Goal: Task Accomplishment & Management: Complete application form

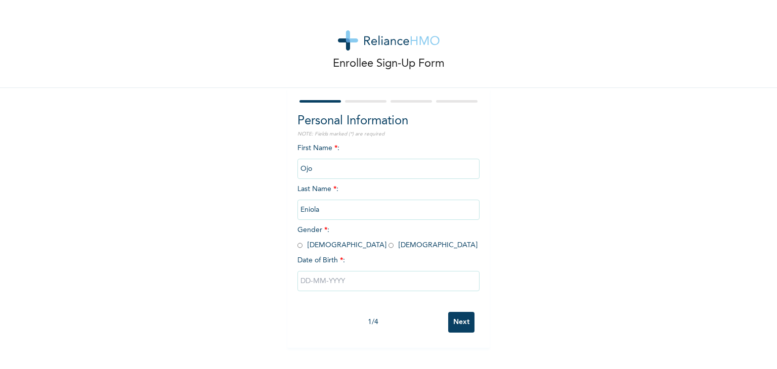
click at [389, 250] on input "radio" at bounding box center [391, 246] width 5 height 10
radio input "true"
click at [333, 276] on input "text" at bounding box center [388, 281] width 182 height 20
select select "7"
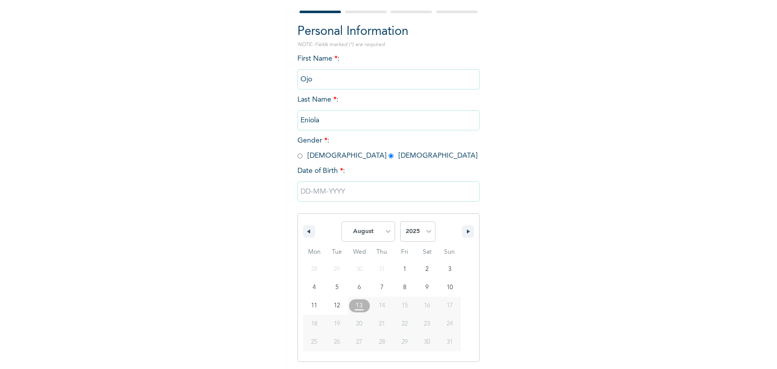
scroll to position [91, 0]
click at [408, 231] on select "2025 2024 2023 2022 2021 2020 2019 2018 2017 2016 2015 2014 2013 2012 2011 2010…" at bounding box center [417, 231] width 35 height 20
select select "1994"
click at [400, 221] on select "2025 2024 2023 2022 2021 2020 2019 2018 2017 2016 2015 2014 2013 2012 2011 2010…" at bounding box center [417, 231] width 35 height 20
click at [356, 236] on select "January February March April May June July August September October November De…" at bounding box center [368, 231] width 54 height 20
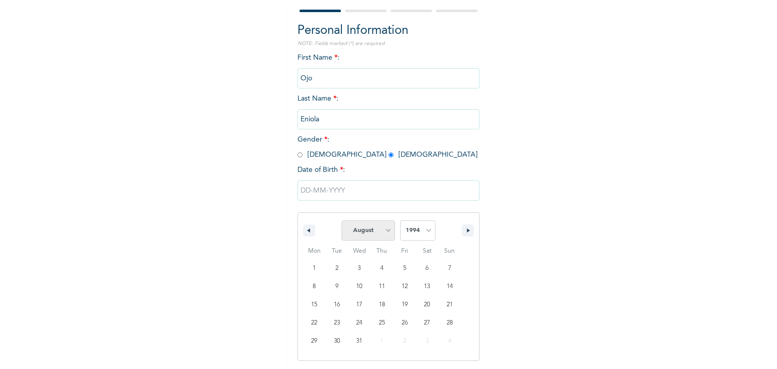
select select "5"
click at [341, 221] on select "January February March April May June July August September October November De…" at bounding box center [368, 231] width 54 height 20
type input "[DATE]"
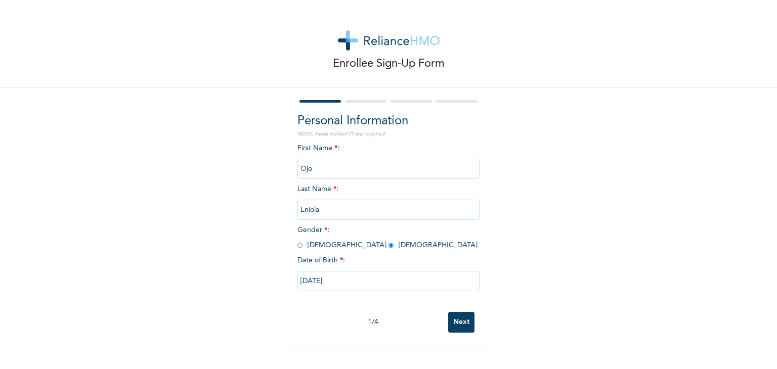
click at [469, 314] on input "Next" at bounding box center [461, 322] width 26 height 21
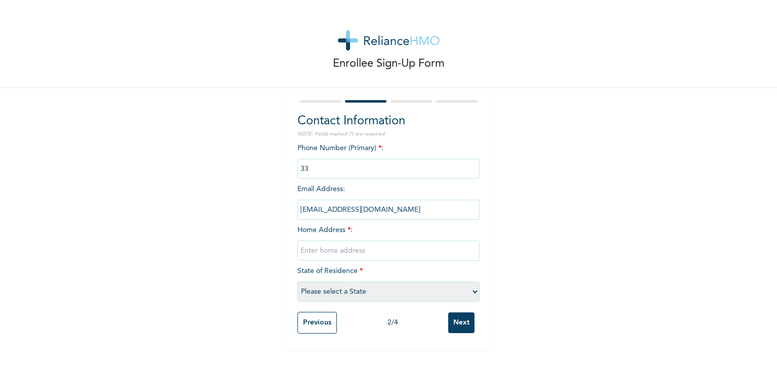
click at [301, 162] on input "phone" at bounding box center [388, 169] width 182 height 20
click at [329, 257] on input "text" at bounding box center [388, 251] width 182 height 20
type input "21 Dairo str ikosi ketu lagos"
click at [331, 286] on select "Please select a State [PERSON_NAME] (FCT) [PERSON_NAME] Ibom [GEOGRAPHIC_DATA] …" at bounding box center [388, 292] width 182 height 20
select select "25"
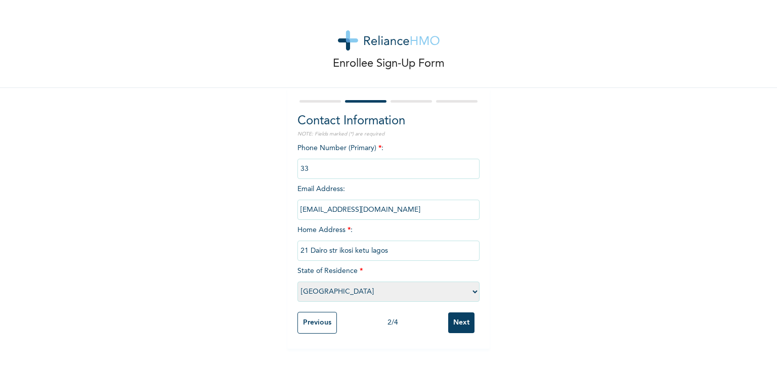
click at [297, 282] on select "Please select a State [PERSON_NAME] (FCT) [PERSON_NAME] Ibom [GEOGRAPHIC_DATA] …" at bounding box center [388, 292] width 182 height 20
click at [457, 322] on input "Next" at bounding box center [461, 323] width 26 height 21
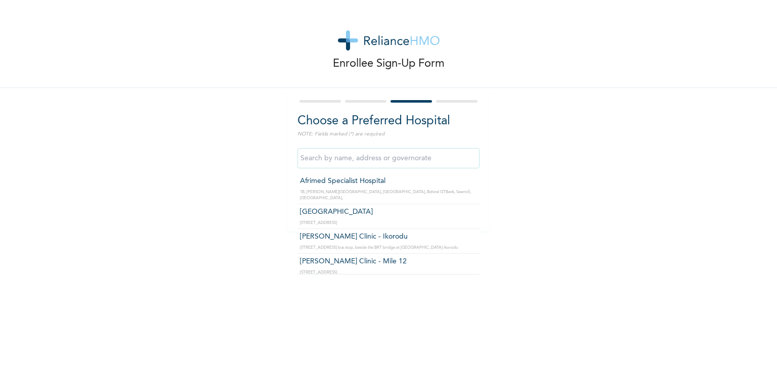
click at [373, 153] on input "text" at bounding box center [388, 158] width 182 height 20
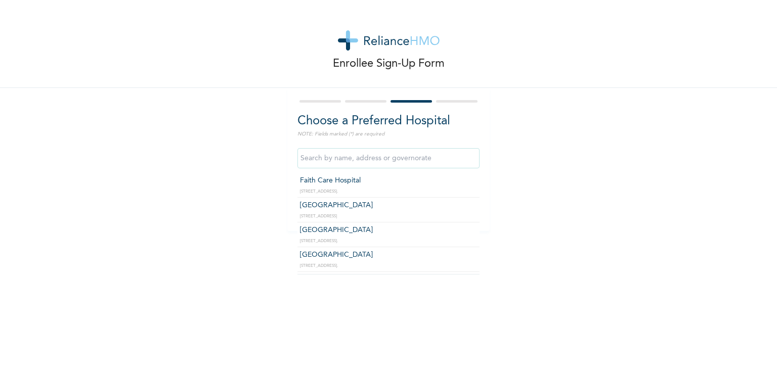
scroll to position [206, 0]
click at [333, 158] on input "text" at bounding box center [388, 158] width 182 height 20
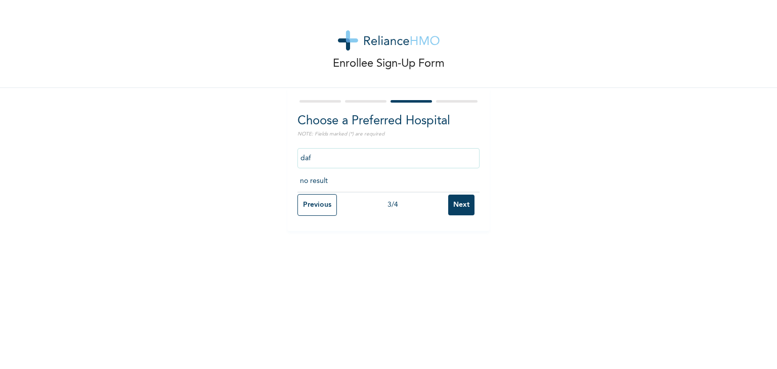
scroll to position [0, 0]
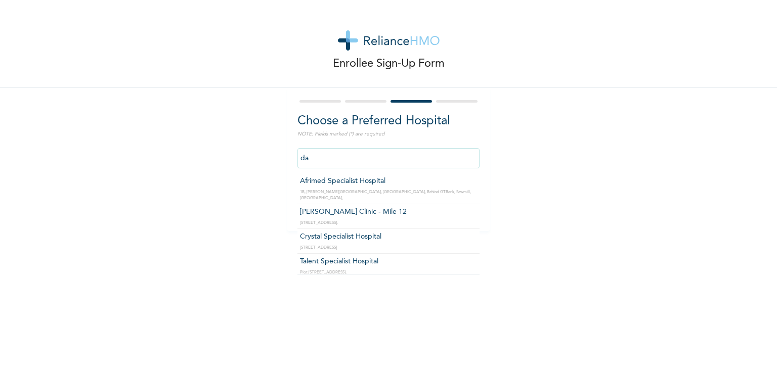
type input "d"
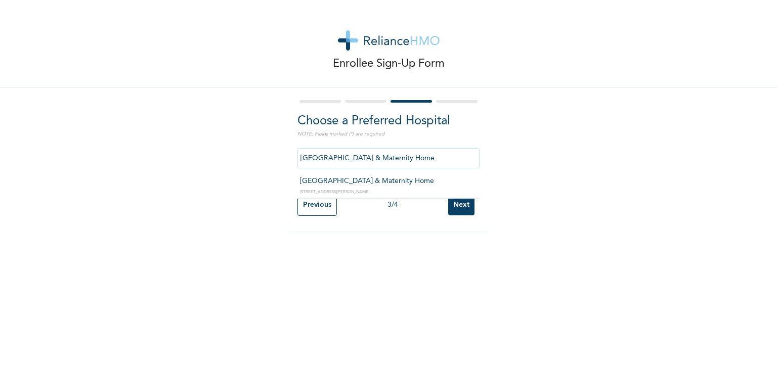
click at [414, 160] on input "[GEOGRAPHIC_DATA] & Maternity Home" at bounding box center [388, 158] width 182 height 20
click at [406, 165] on input "[GEOGRAPHIC_DATA] & Maternity Home" at bounding box center [388, 158] width 182 height 20
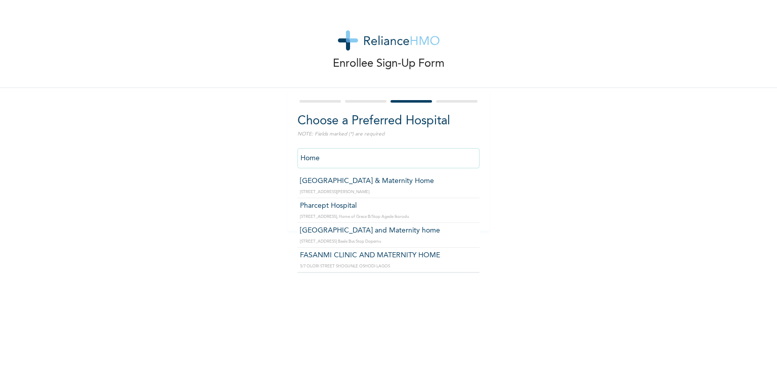
click at [406, 165] on input "Home" at bounding box center [388, 158] width 182 height 20
click at [330, 149] on input "Home" at bounding box center [388, 158] width 182 height 20
drag, startPoint x: 330, startPoint y: 149, endPoint x: 469, endPoint y: 177, distance: 142.5
click at [469, 174] on div "Home [GEOGRAPHIC_DATA] & Maternity Home [STREET_ADDRESS][PERSON_NAME]. Pharcept…" at bounding box center [388, 158] width 182 height 30
click at [431, 152] on input "Home" at bounding box center [388, 158] width 182 height 20
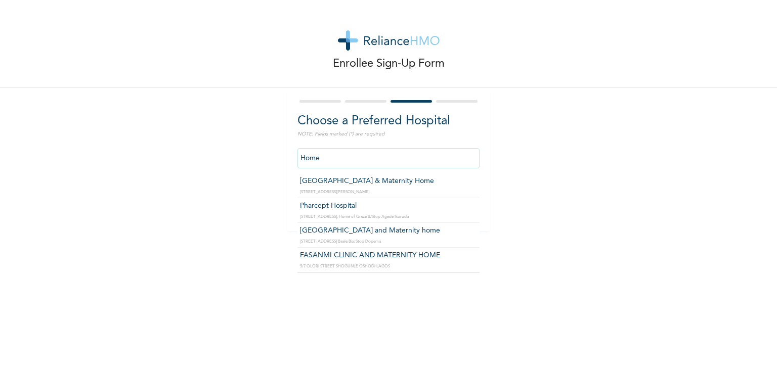
click at [431, 152] on input "Home" at bounding box center [388, 158] width 182 height 20
type input "[GEOGRAPHIC_DATA] & Maternity Home"
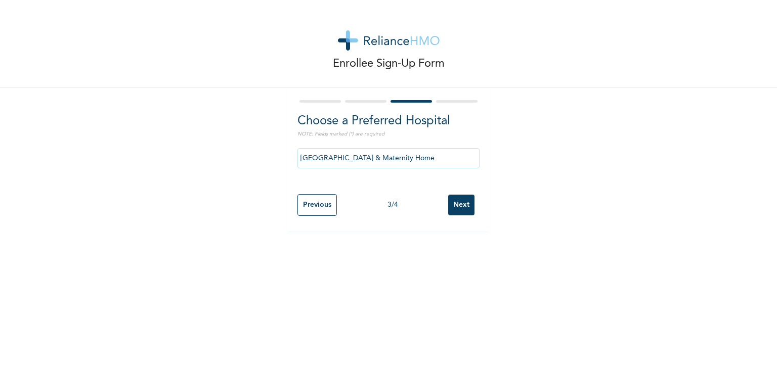
click at [466, 205] on input "Next" at bounding box center [461, 205] width 26 height 21
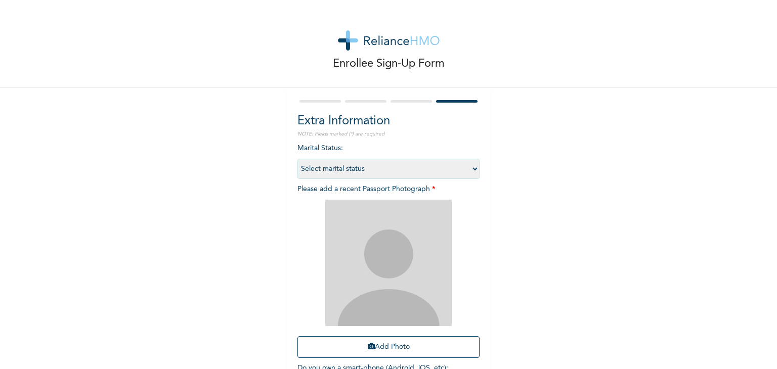
click at [366, 168] on select "Select marital status [DEMOGRAPHIC_DATA] Married [DEMOGRAPHIC_DATA] Widow/[DEMO…" at bounding box center [388, 169] width 182 height 20
select select "1"
click at [297, 159] on select "Select marital status [DEMOGRAPHIC_DATA] Married [DEMOGRAPHIC_DATA] Widow/[DEMO…" at bounding box center [388, 169] width 182 height 20
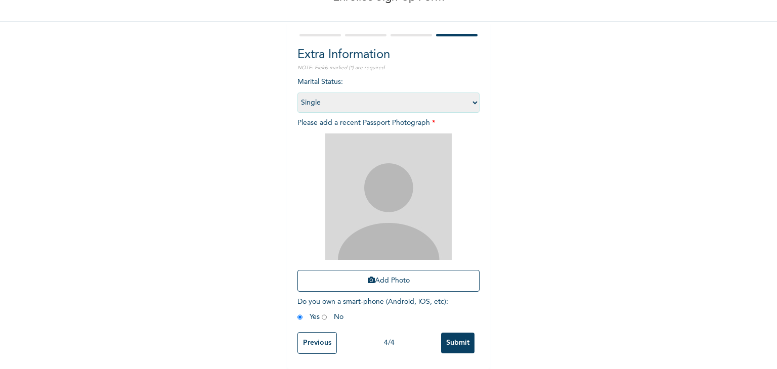
click at [442, 336] on input "Submit" at bounding box center [457, 343] width 33 height 21
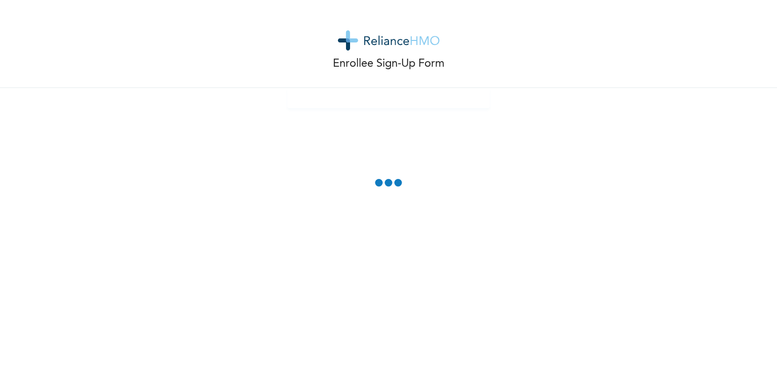
scroll to position [0, 0]
click at [449, 173] on div "Enrollee Sign-Up Form" at bounding box center [388, 184] width 777 height 369
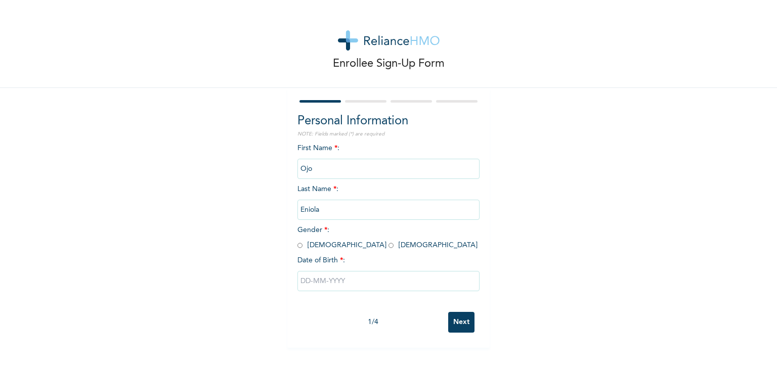
click at [389, 247] on input "radio" at bounding box center [391, 246] width 5 height 10
radio input "true"
click at [322, 283] on input "text" at bounding box center [388, 281] width 182 height 20
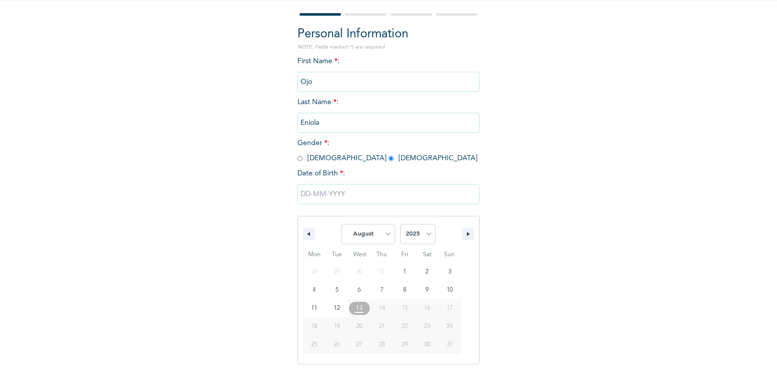
scroll to position [91, 0]
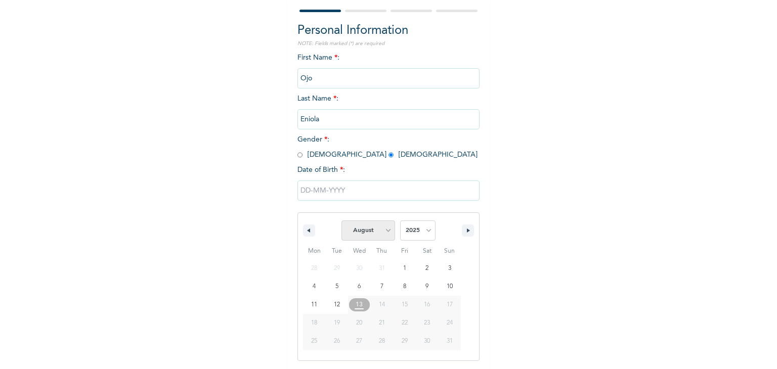
click at [358, 235] on select "January February March April May June July August September October November De…" at bounding box center [368, 231] width 54 height 20
select select "5"
click at [341, 221] on select "January February March April May June July August September October November De…" at bounding box center [368, 231] width 54 height 20
type input "06/01/2025"
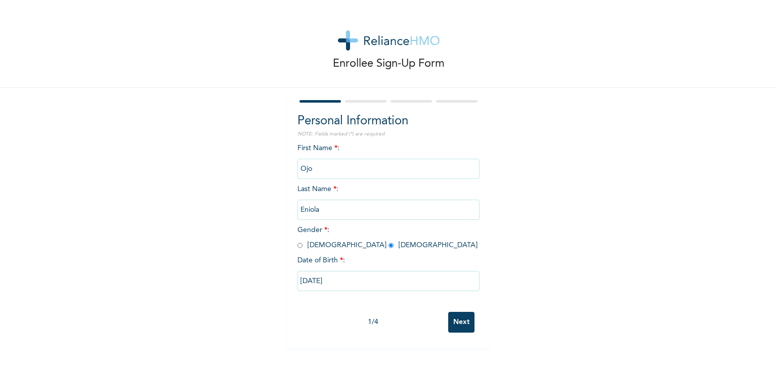
click at [334, 280] on input "06/01/2025" at bounding box center [388, 281] width 182 height 20
select select "5"
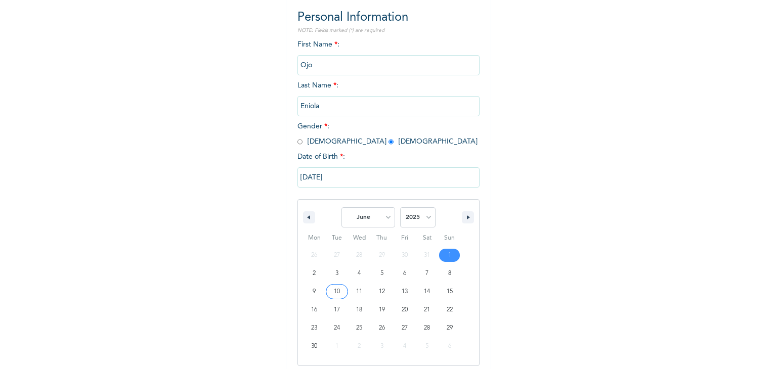
scroll to position [109, 0]
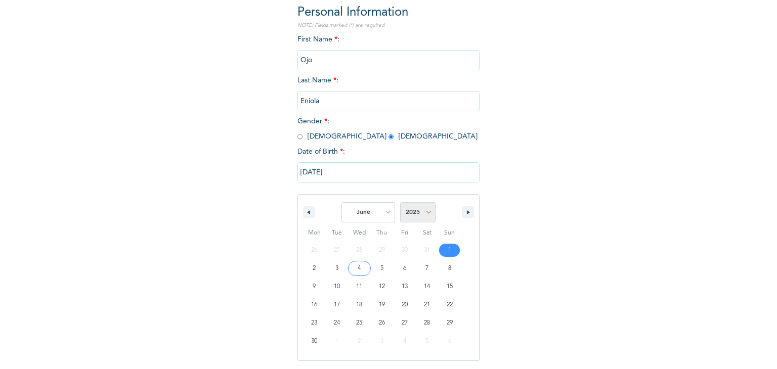
click at [418, 211] on select "2025 2024 2023 2022 2021 2020 2019 2018 2017 2016 2015 2014 2013 2012 2011 2010…" at bounding box center [417, 212] width 35 height 20
select select "1994"
click at [400, 202] on select "2025 2024 2023 2022 2021 2020 2019 2018 2017 2016 2015 2014 2013 2012 2011 2010…" at bounding box center [417, 212] width 35 height 20
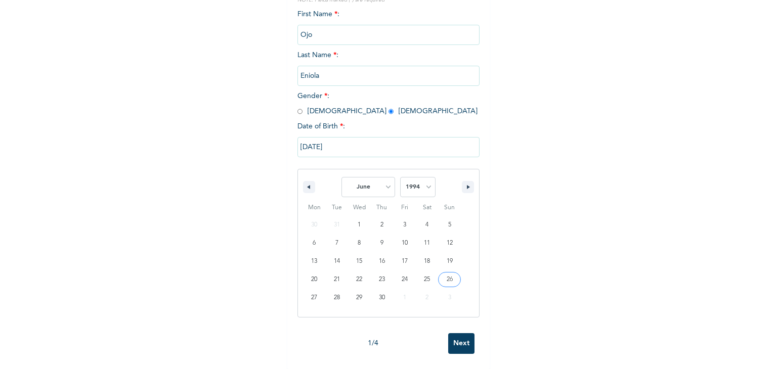
scroll to position [0, 0]
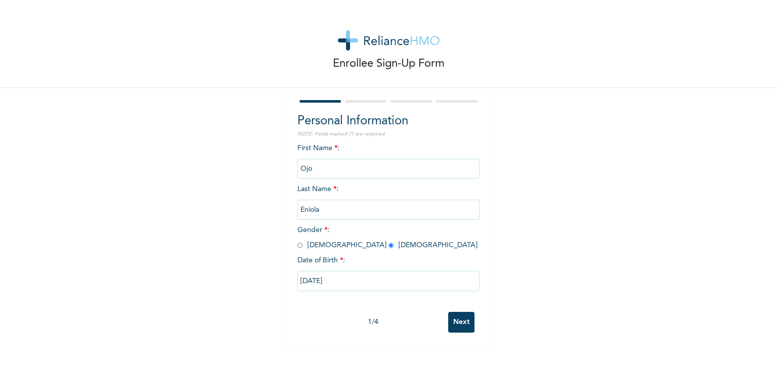
click at [452, 338] on div "Personal Information NOTE: Fields marked (*) are required First Name * : Ojo La…" at bounding box center [388, 218] width 202 height 260
click at [328, 282] on input "06/01/2025" at bounding box center [388, 281] width 182 height 20
select select "5"
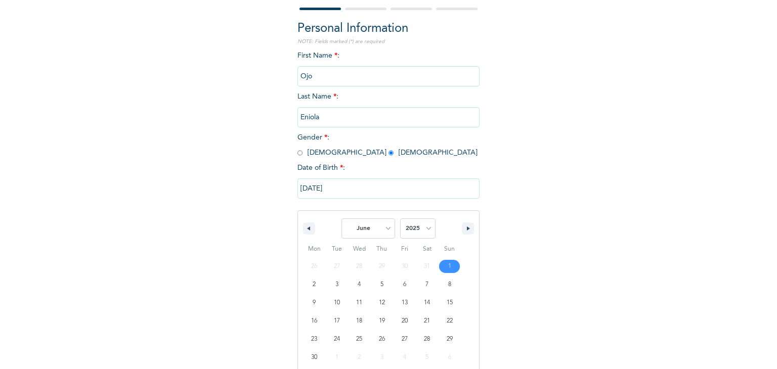
scroll to position [109, 0]
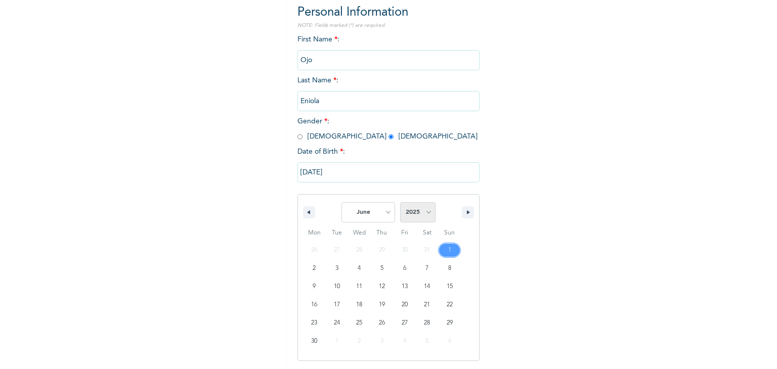
click at [417, 215] on select "2025 2024 2023 2022 2021 2020 2019 2018 2017 2016 2015 2014 2013 2012 2011 2010…" at bounding box center [417, 212] width 35 height 20
select select "1994"
click at [400, 202] on select "2025 2024 2023 2022 2021 2020 2019 2018 2017 2016 2015 2014 2013 2012 2011 2010…" at bounding box center [417, 212] width 35 height 20
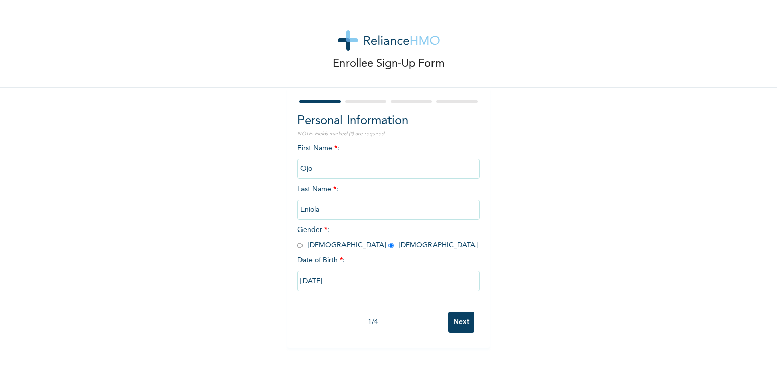
scroll to position [0, 0]
click at [458, 336] on div "1 / 4 Next" at bounding box center [388, 322] width 182 height 31
click at [390, 283] on input "06/01/2025" at bounding box center [388, 281] width 182 height 20
select select "5"
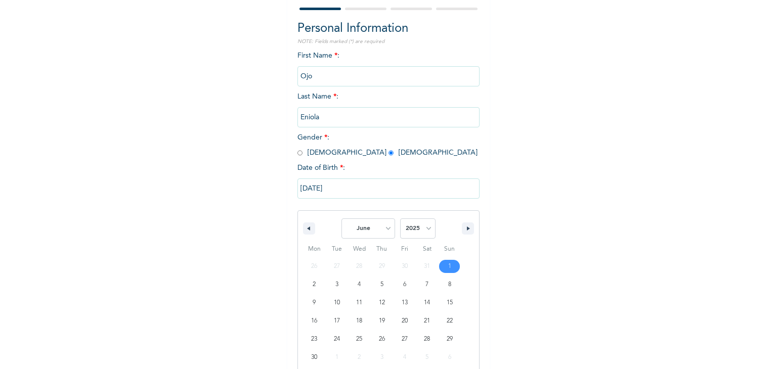
scroll to position [109, 0]
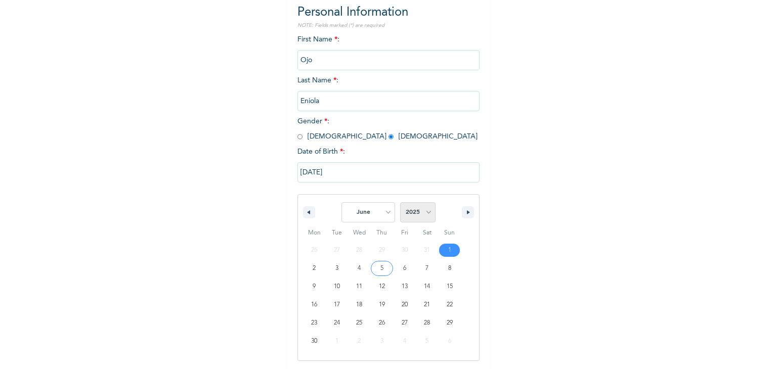
click at [420, 214] on select "2025 2024 2023 2022 2021 2020 2019 2018 2017 2016 2015 2014 2013 2012 2011 2010…" at bounding box center [417, 212] width 35 height 20
select select "1994"
click at [400, 202] on select "2025 2024 2023 2022 2021 2020 2019 2018 2017 2016 2015 2014 2013 2012 2011 2010…" at bounding box center [417, 212] width 35 height 20
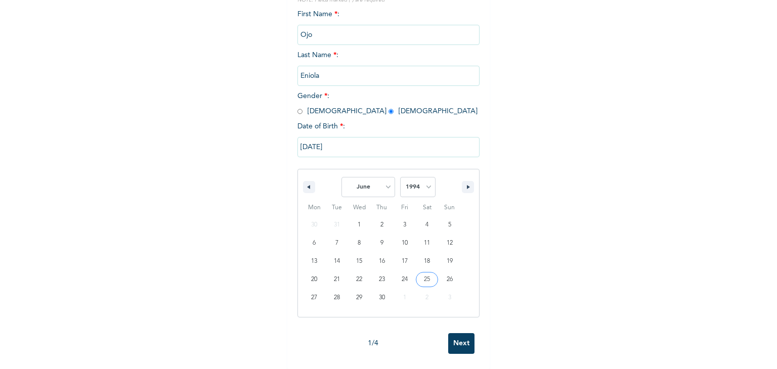
scroll to position [0, 0]
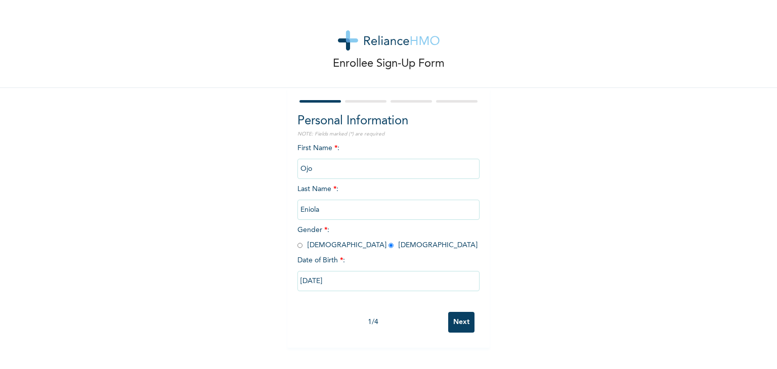
click at [451, 336] on div "1 / 4 Next" at bounding box center [388, 322] width 182 height 31
click at [311, 284] on input "06/01/2025" at bounding box center [388, 281] width 182 height 20
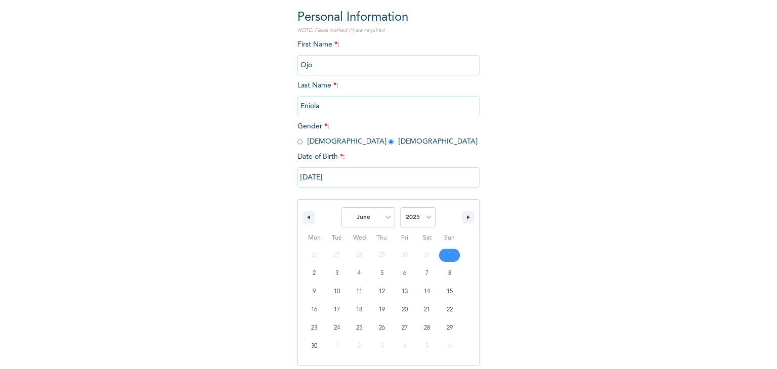
scroll to position [109, 0]
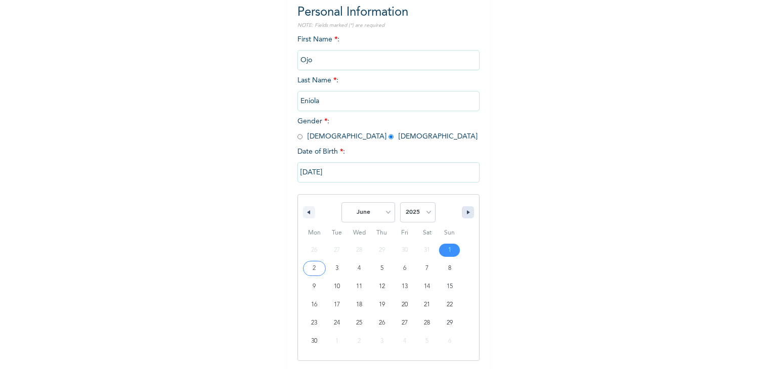
click at [462, 211] on button "button" at bounding box center [468, 212] width 12 height 12
click at [307, 213] on button "button" at bounding box center [309, 212] width 12 height 12
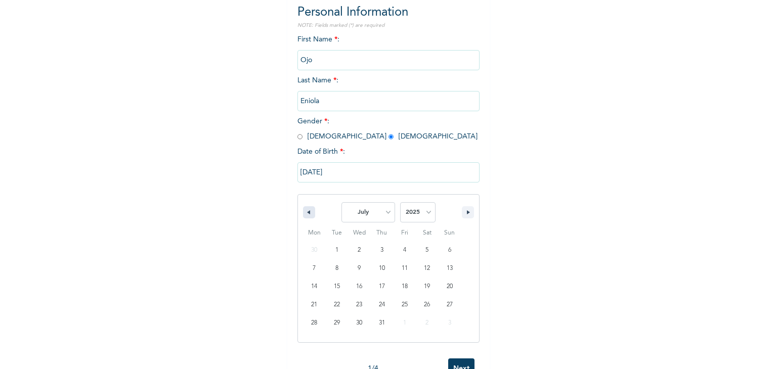
select select "5"
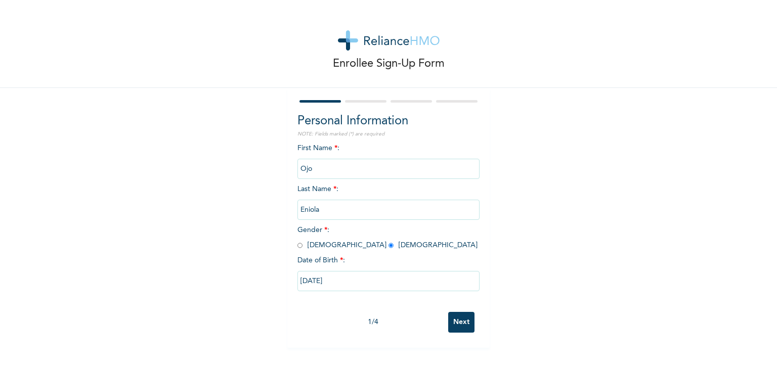
click at [325, 280] on input "06/01/2025" at bounding box center [388, 281] width 182 height 20
select select "5"
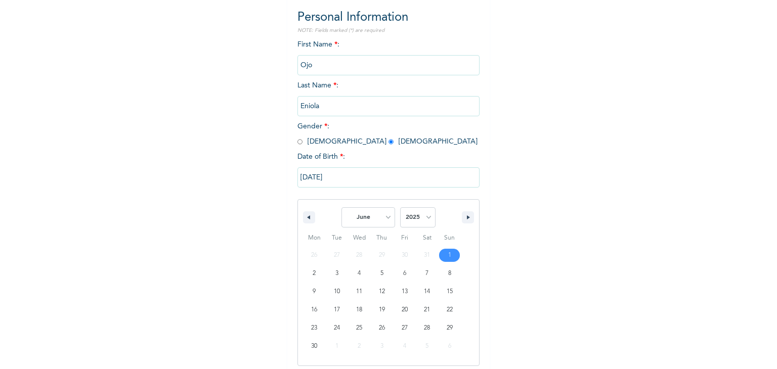
scroll to position [109, 0]
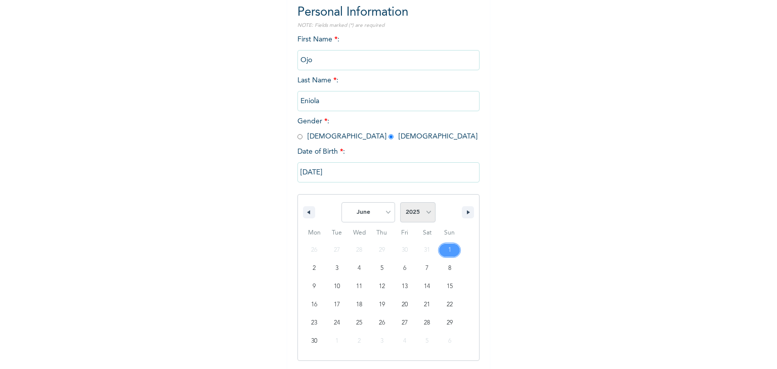
click at [415, 212] on select "2025 2024 2023 2022 2021 2020 2019 2018 2017 2016 2015 2014 2013 2012 2011 2010…" at bounding box center [417, 212] width 35 height 20
select select "1994"
click at [400, 202] on select "2025 2024 2023 2022 2021 2020 2019 2018 2017 2016 2015 2014 2013 2012 2011 2010…" at bounding box center [417, 212] width 35 height 20
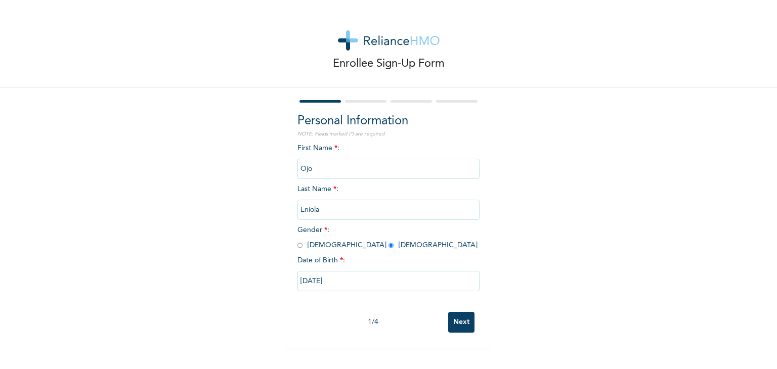
scroll to position [0, 0]
click at [452, 331] on input "Next" at bounding box center [461, 322] width 26 height 21
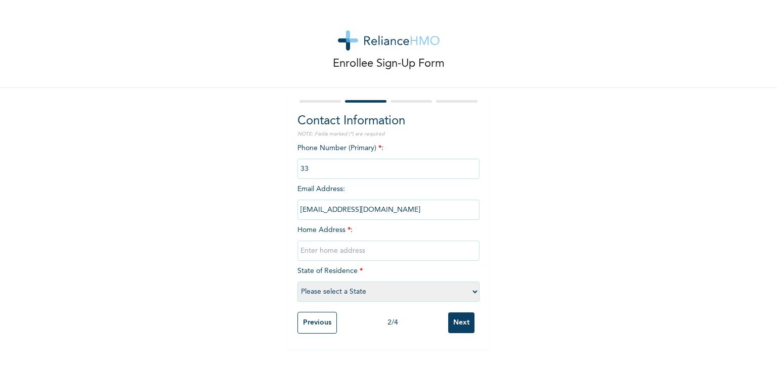
click at [333, 241] on input "text" at bounding box center [388, 251] width 182 height 20
type input "20 dairo street ikosi ketu lagos"
click at [336, 294] on select "Please select a State [PERSON_NAME] (FCT) [PERSON_NAME] Ibom [GEOGRAPHIC_DATA] …" at bounding box center [388, 292] width 182 height 20
select select "25"
click at [297, 282] on select "Please select a State [PERSON_NAME] (FCT) [PERSON_NAME] Ibom [GEOGRAPHIC_DATA] …" at bounding box center [388, 292] width 182 height 20
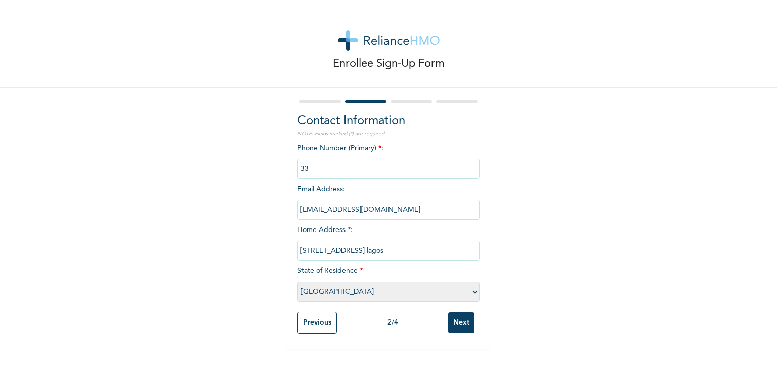
click at [363, 164] on input "phone" at bounding box center [388, 169] width 182 height 20
click at [357, 167] on input "phone" at bounding box center [388, 169] width 182 height 20
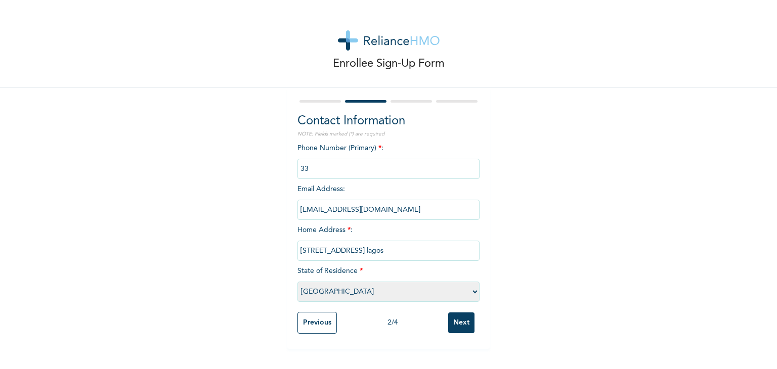
click at [357, 167] on input "phone" at bounding box center [388, 169] width 182 height 20
drag, startPoint x: 357, startPoint y: 167, endPoint x: 572, endPoint y: 112, distance: 221.8
click at [572, 112] on div "Enrollee Sign-Up Form Contact Information NOTE: Fields marked (*) are required …" at bounding box center [388, 174] width 777 height 349
click at [314, 170] on input "phone" at bounding box center [388, 169] width 182 height 20
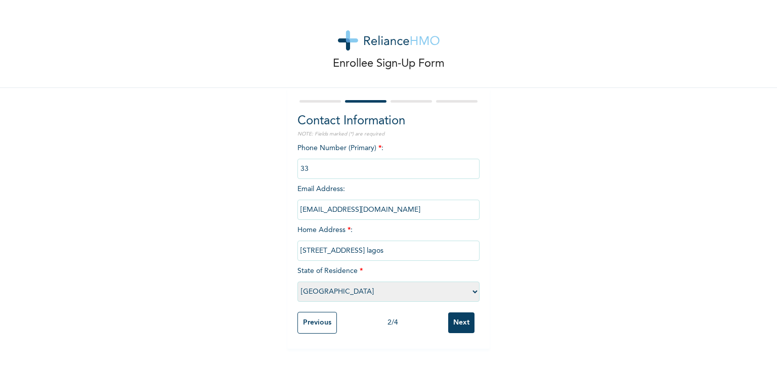
click at [314, 170] on input "phone" at bounding box center [388, 169] width 182 height 20
drag, startPoint x: 314, startPoint y: 170, endPoint x: 449, endPoint y: 166, distance: 135.6
click at [449, 166] on input "phone" at bounding box center [388, 169] width 182 height 20
click at [361, 162] on input "phone" at bounding box center [388, 169] width 182 height 20
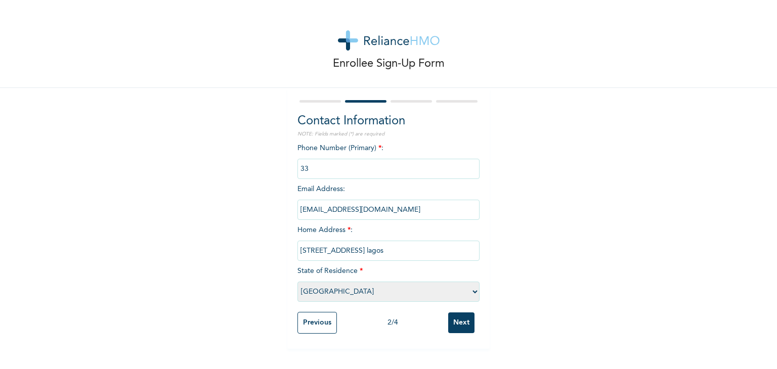
click at [350, 175] on input "phone" at bounding box center [388, 169] width 182 height 20
drag, startPoint x: 350, startPoint y: 175, endPoint x: 317, endPoint y: 169, distance: 33.8
click at [317, 169] on input "phone" at bounding box center [388, 169] width 182 height 20
drag, startPoint x: 317, startPoint y: 169, endPoint x: 304, endPoint y: 170, distance: 13.2
click at [304, 170] on input "phone" at bounding box center [388, 169] width 182 height 20
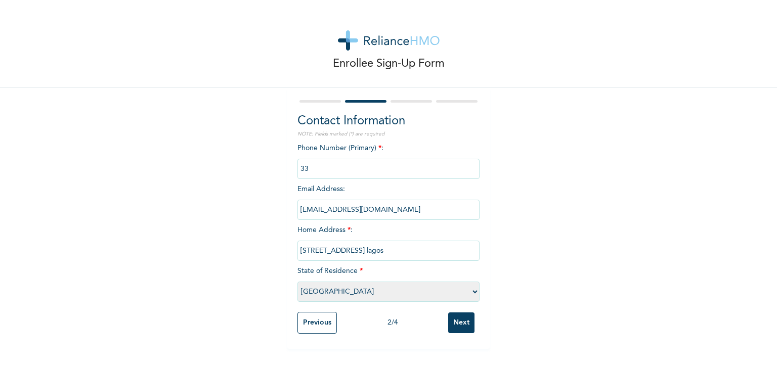
click at [304, 170] on input "phone" at bounding box center [388, 169] width 182 height 20
drag, startPoint x: 304, startPoint y: 170, endPoint x: 526, endPoint y: 193, distance: 223.7
click at [526, 193] on div "Enrollee Sign-Up Form Contact Information NOTE: Fields marked (*) are required …" at bounding box center [388, 174] width 777 height 349
click at [350, 173] on input "phone" at bounding box center [388, 169] width 182 height 20
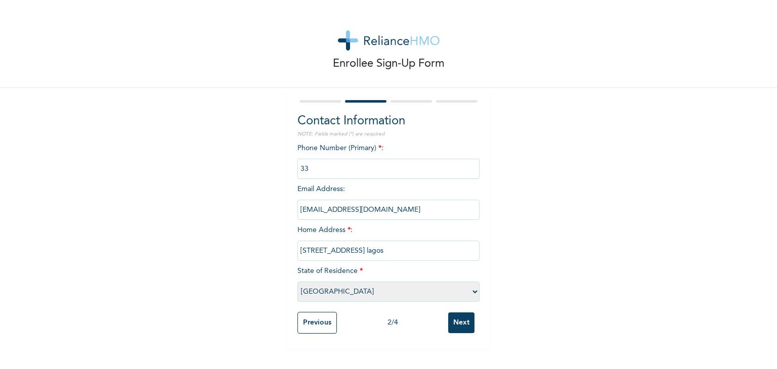
click at [350, 173] on input "phone" at bounding box center [388, 169] width 182 height 20
click at [448, 324] on input "Next" at bounding box center [461, 323] width 26 height 21
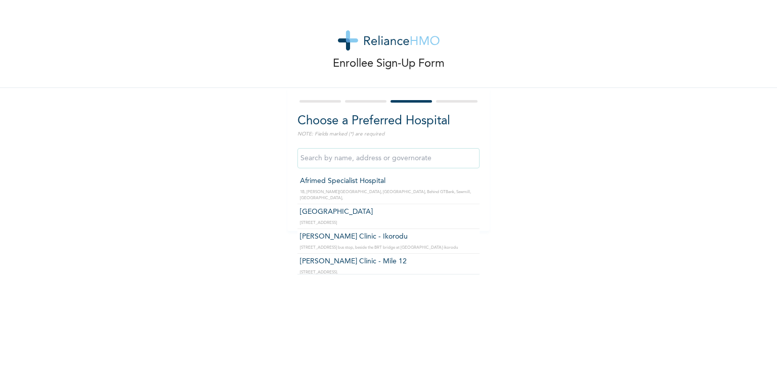
click at [359, 155] on input "text" at bounding box center [388, 158] width 182 height 20
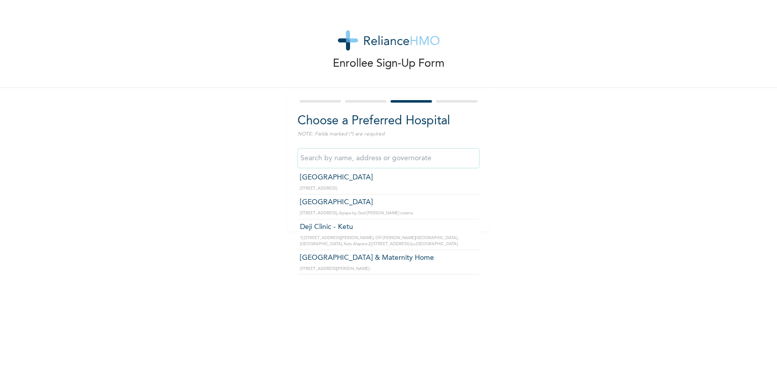
scroll to position [870, 0]
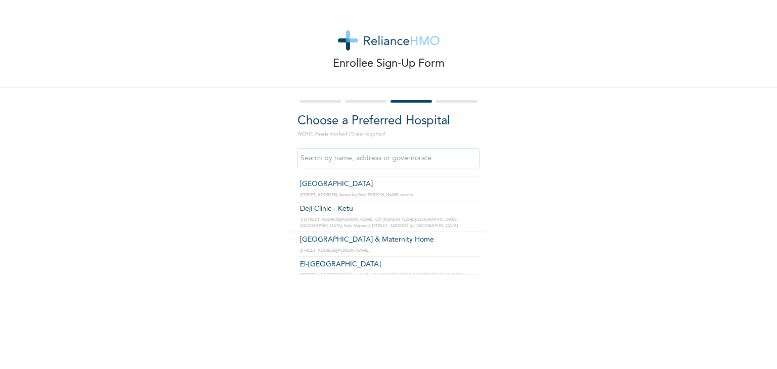
type input "[GEOGRAPHIC_DATA] & Maternity Home"
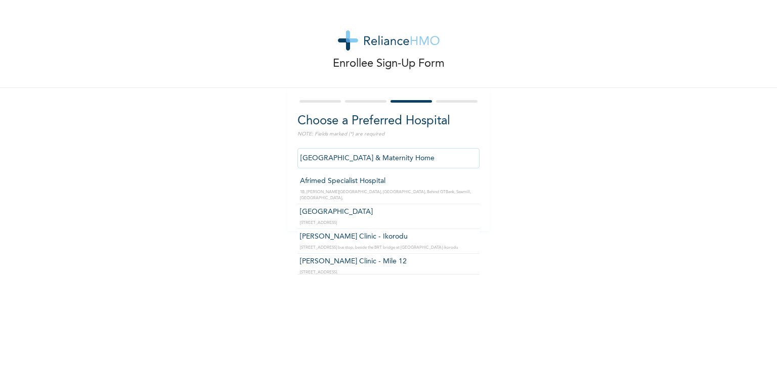
click at [378, 160] on input "[GEOGRAPHIC_DATA] & Maternity Home" at bounding box center [388, 158] width 182 height 20
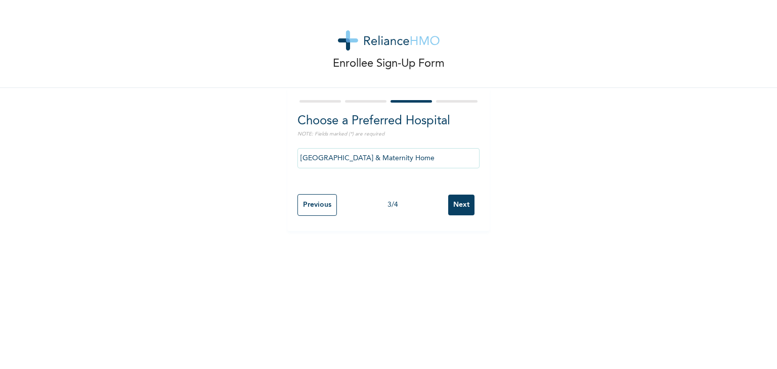
click at [496, 154] on div "Enrollee Sign-Up Form Choose a Preferred Hospital NOTE: Fields marked (*) are r…" at bounding box center [388, 115] width 777 height 231
click at [456, 210] on input "Next" at bounding box center [461, 205] width 26 height 21
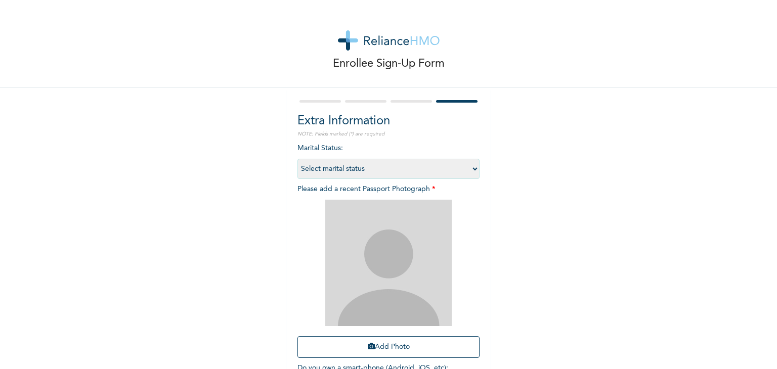
click at [345, 167] on select "Select marital status [DEMOGRAPHIC_DATA] Married [DEMOGRAPHIC_DATA] Widow/[DEMO…" at bounding box center [388, 169] width 182 height 20
select select "1"
click at [297, 159] on select "Select marital status [DEMOGRAPHIC_DATA] Married [DEMOGRAPHIC_DATA] Widow/[DEMO…" at bounding box center [388, 169] width 182 height 20
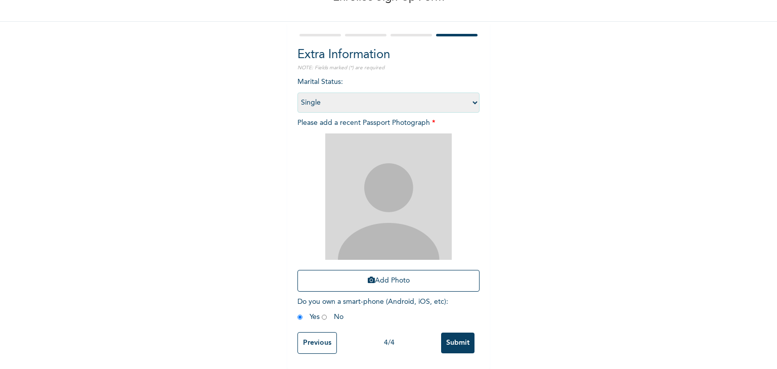
click at [465, 333] on input "Submit" at bounding box center [457, 343] width 33 height 21
